Goal: Task Accomplishment & Management: Use online tool/utility

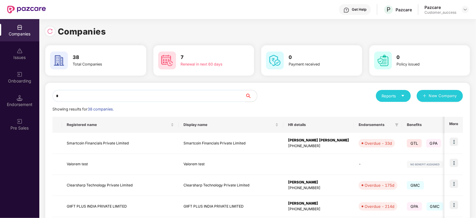
click at [187, 94] on input "*" at bounding box center [148, 96] width 193 height 12
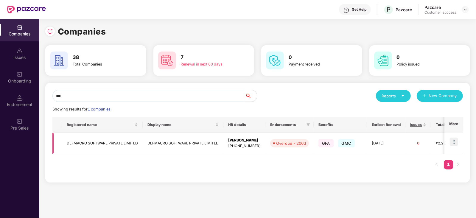
type input "***"
click at [455, 142] on img at bounding box center [453, 142] width 8 height 8
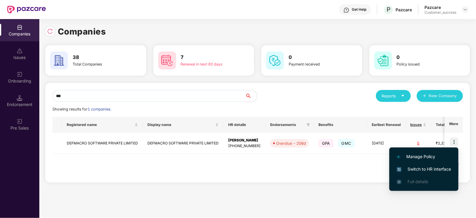
click at [421, 171] on span "Switch to HR interface" at bounding box center [423, 169] width 54 height 7
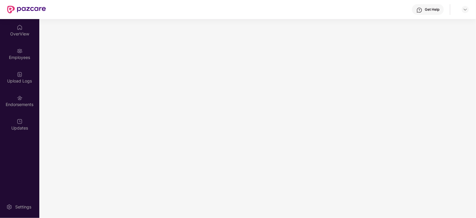
click at [27, 57] on div "Employees" at bounding box center [19, 57] width 39 height 6
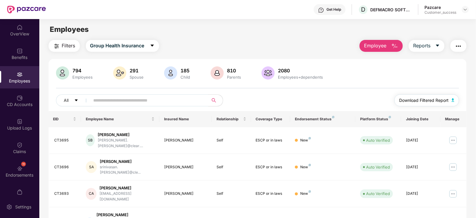
click at [427, 99] on span "Download Filtered Report" at bounding box center [423, 100] width 49 height 7
